Goal: Book appointment/travel/reservation

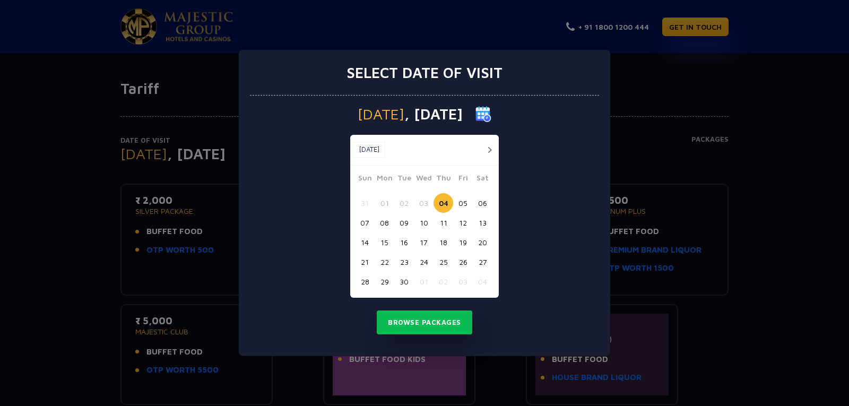
click at [490, 150] on button "button" at bounding box center [489, 149] width 13 height 13
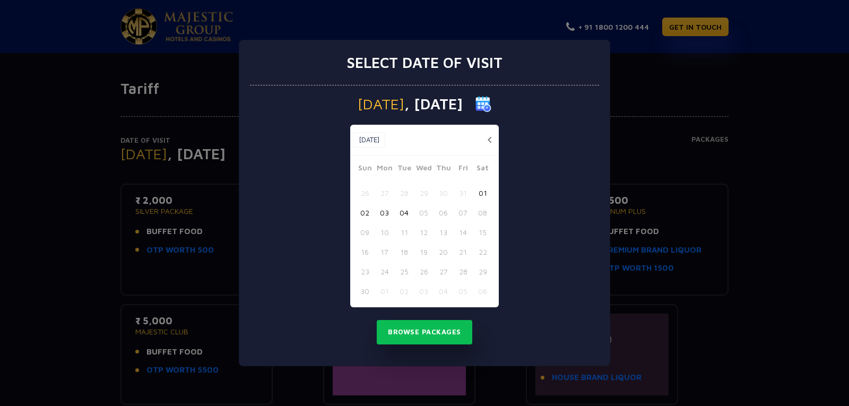
click at [488, 141] on button "button" at bounding box center [489, 139] width 13 height 13
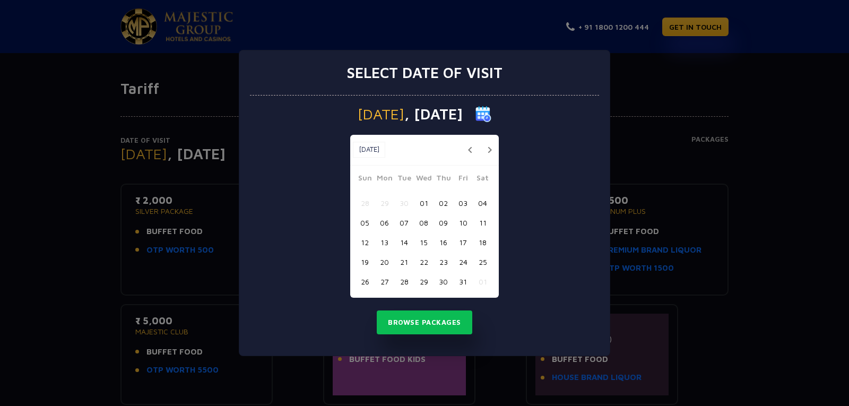
click at [406, 277] on button "28" at bounding box center [404, 282] width 20 height 20
click at [437, 324] on button "Browse Packages" at bounding box center [425, 322] width 96 height 24
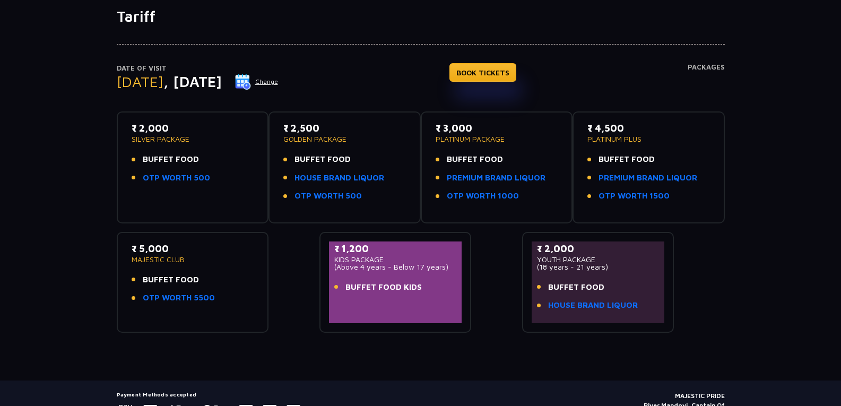
scroll to position [53, 0]
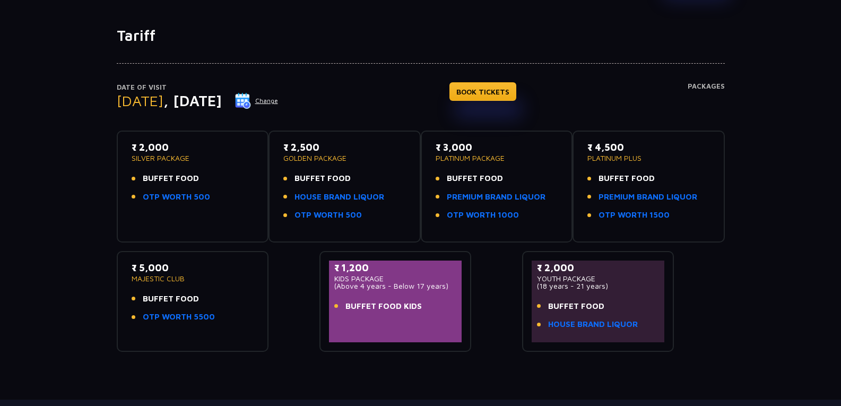
click at [710, 85] on h4 "Packages" at bounding box center [706, 101] width 37 height 38
click at [605, 147] on p "₹ 4,500" at bounding box center [648, 147] width 123 height 14
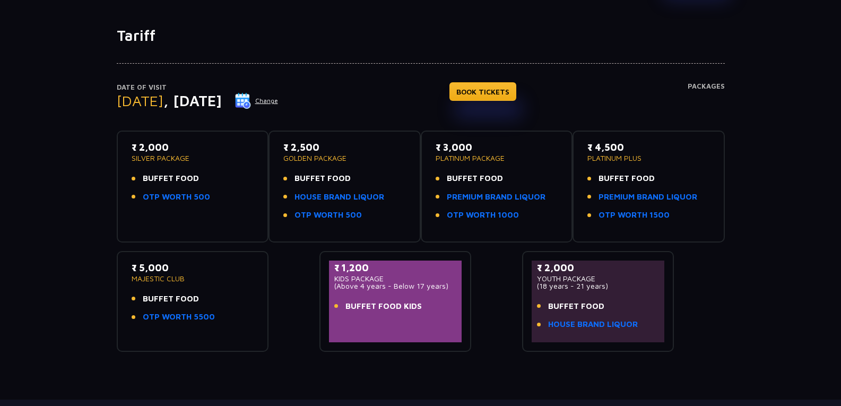
click at [605, 147] on p "₹ 4,500" at bounding box center [648, 147] width 123 height 14
click at [605, 146] on p "₹ 4,500" at bounding box center [648, 147] width 123 height 14
click at [657, 101] on div "Date of Visit Tuesday , 28 Oct 2025 Change BOOK TICKETS Packages" at bounding box center [421, 106] width 608 height 49
click at [617, 150] on p "₹ 4,500" at bounding box center [648, 147] width 123 height 14
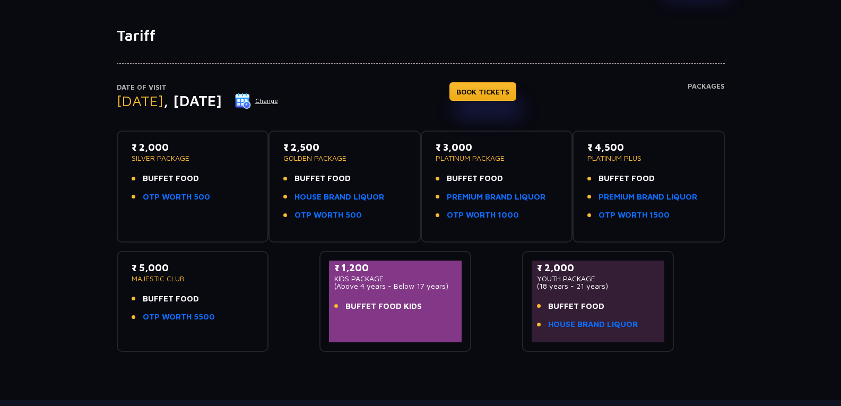
click at [618, 149] on p "₹ 4,500" at bounding box center [648, 147] width 123 height 14
click at [752, 229] on div "Date of Visit Tuesday , 28 Oct 2025 Change BOOK TICKETS Packages ₹ 2,000 SILVER…" at bounding box center [420, 198] width 841 height 307
click at [646, 216] on link "OTP WORTH 1500" at bounding box center [633, 215] width 71 height 12
click at [346, 194] on link "HOUSE BRAND LIQUOR" at bounding box center [339, 197] width 90 height 12
click at [181, 110] on div "Date of Visit Tuesday , 28 Oct 2025 Change BOOK TICKETS Packages" at bounding box center [421, 106] width 608 height 49
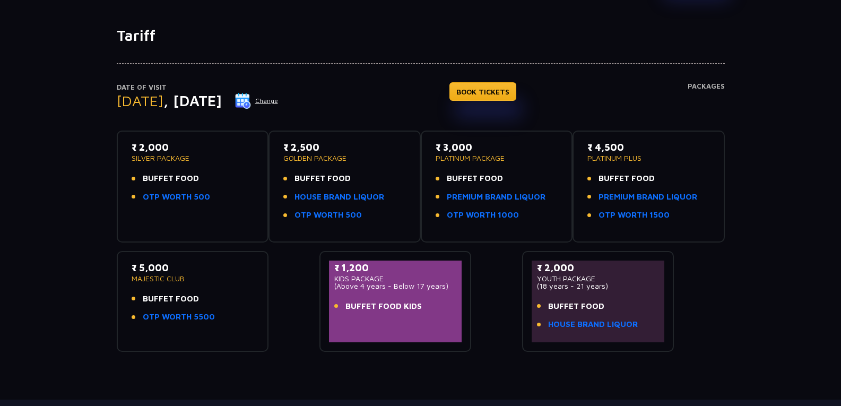
click at [243, 212] on div "₹ 2,000 SILVER PACKAGE BUFFET FOOD OTP WORTH 500" at bounding box center [192, 186] width 133 height 93
click at [553, 277] on p "YOUTH PACKAGE" at bounding box center [598, 278] width 123 height 7
click at [612, 292] on div "₹ 2,000 YOUTH PACKAGE (18 years - 21 years) BUFFET FOOD HOUSE BRAND LIQUOR" at bounding box center [598, 299] width 123 height 76
click at [632, 302] on li "BUFFET FOOD" at bounding box center [598, 306] width 123 height 12
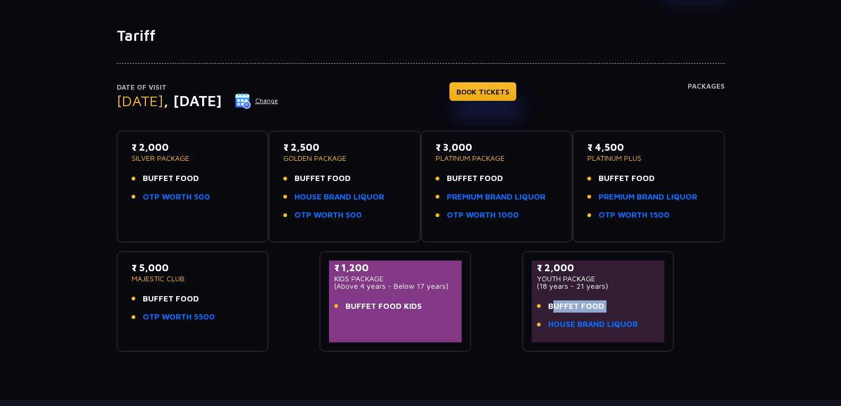
click at [632, 302] on li "BUFFET FOOD" at bounding box center [598, 306] width 123 height 12
click at [633, 314] on ul "BUFFET FOOD HOUSE BRAND LIQUOR" at bounding box center [598, 315] width 123 height 30
click at [679, 309] on div "₹ 2,000 SILVER PACKAGE BUFFET FOOD OTP WORTH 500 ₹ 2,500 GOLDEN PACKAGE BUFFET …" at bounding box center [421, 237] width 608 height 230
click at [277, 372] on div "Tariff Date of Visit Tuesday , 28 Oct 2025 Change BOOK TICKETS Packages ₹ 2,000…" at bounding box center [420, 213] width 841 height 373
click at [159, 267] on p "₹ 5,000" at bounding box center [193, 268] width 123 height 14
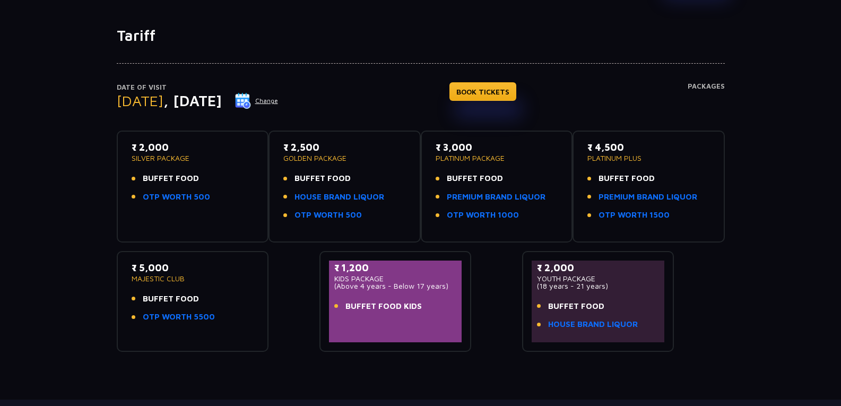
click at [129, 86] on p "Date of Visit" at bounding box center [198, 87] width 162 height 11
